Goal: Navigation & Orientation: Find specific page/section

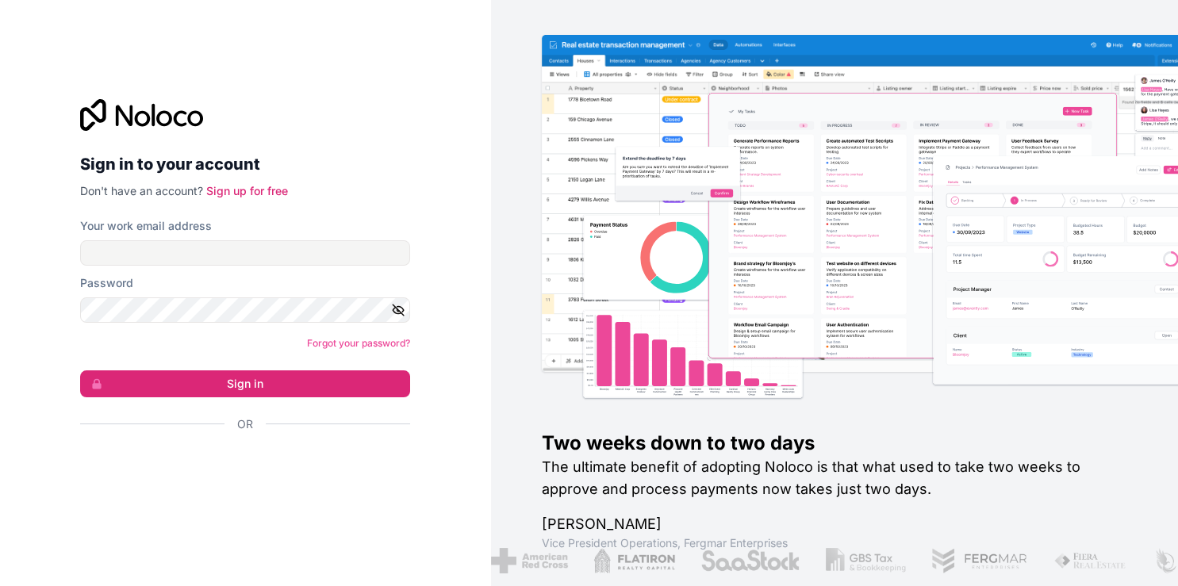
click at [226, 458] on div "Sign in with Google. Opens in new tab" at bounding box center [238, 467] width 317 height 35
click at [198, 264] on input "Your work email address" at bounding box center [245, 252] width 330 height 25
paste input "**********"
type input "**********"
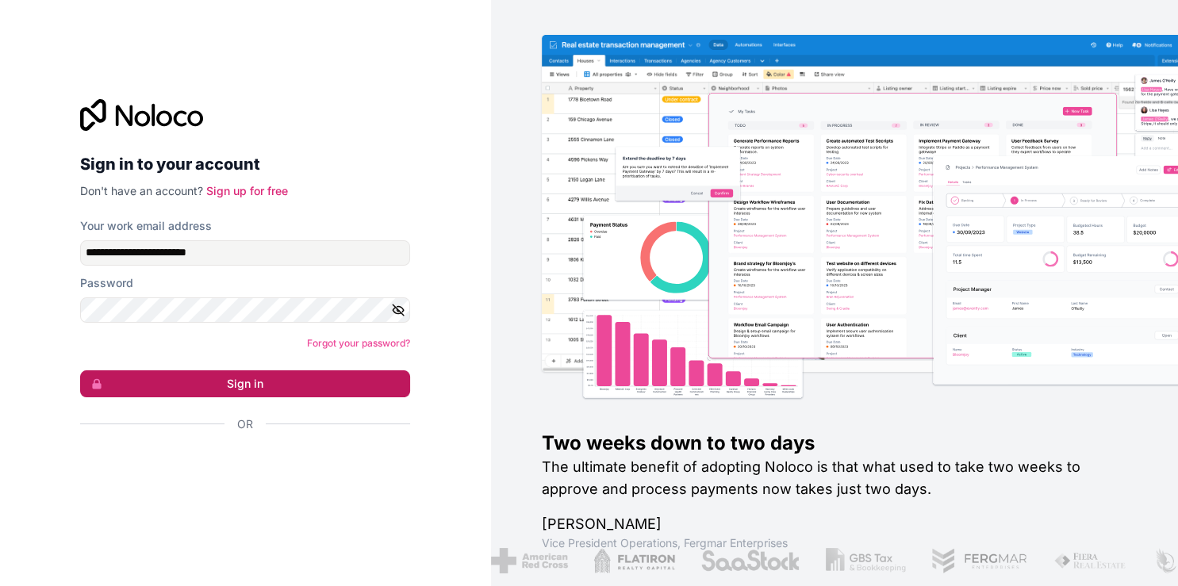
click at [187, 385] on button "Sign in" at bounding box center [245, 383] width 330 height 27
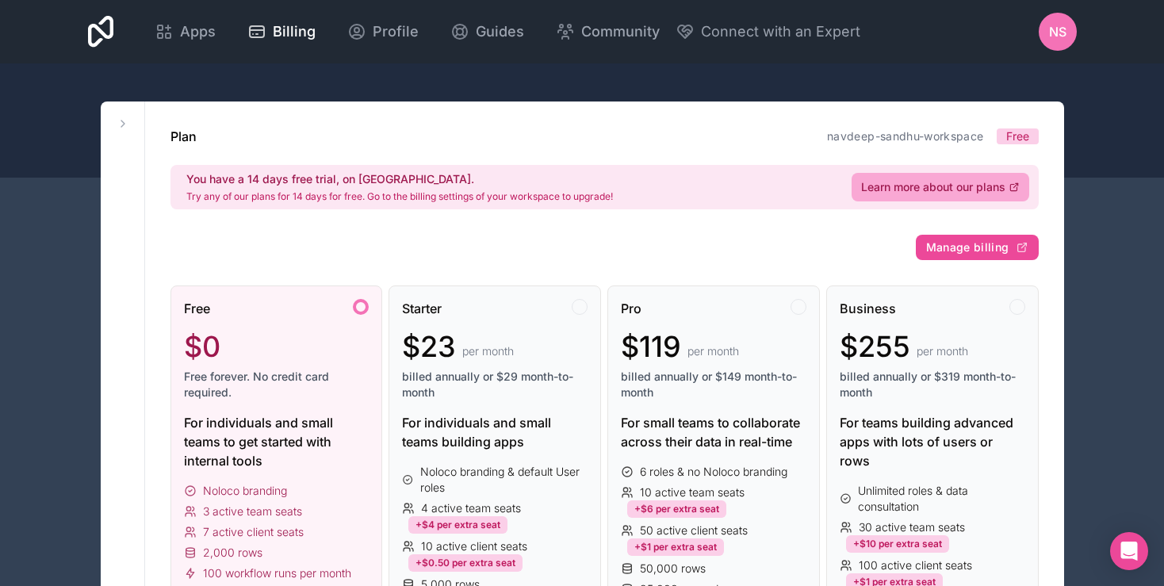
click at [110, 36] on icon at bounding box center [101, 32] width 26 height 32
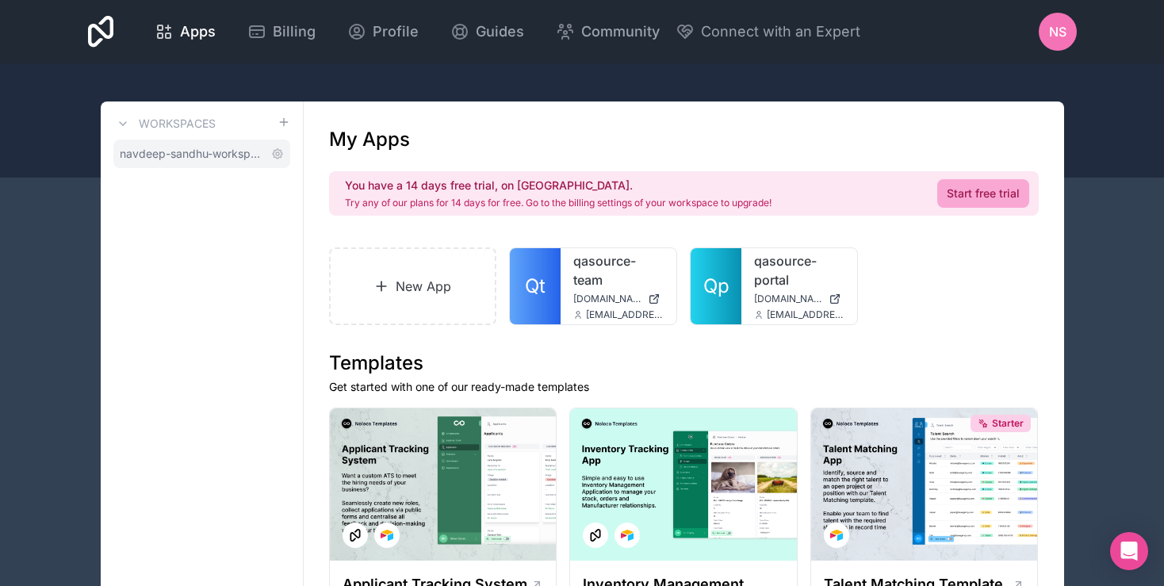
click at [205, 159] on span "navdeep-sandhu-workspace" at bounding box center [192, 154] width 145 height 16
click at [170, 36] on icon at bounding box center [168, 35] width 5 height 5
click at [107, 36] on icon at bounding box center [101, 32] width 26 height 32
click at [270, 153] on link "navdeep-sandhu-workspace" at bounding box center [201, 154] width 177 height 29
click at [225, 161] on span "navdeep-sandhu-workspace" at bounding box center [192, 154] width 145 height 16
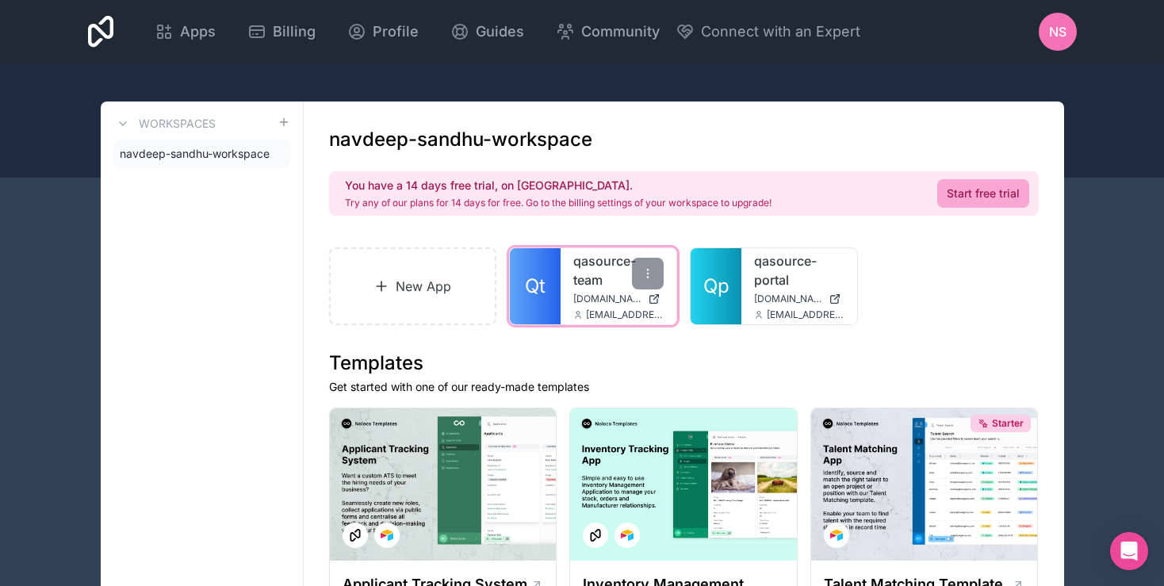
click at [588, 281] on link "qasource-team" at bounding box center [618, 270] width 90 height 38
